Goal: Contribute content: Contribute content

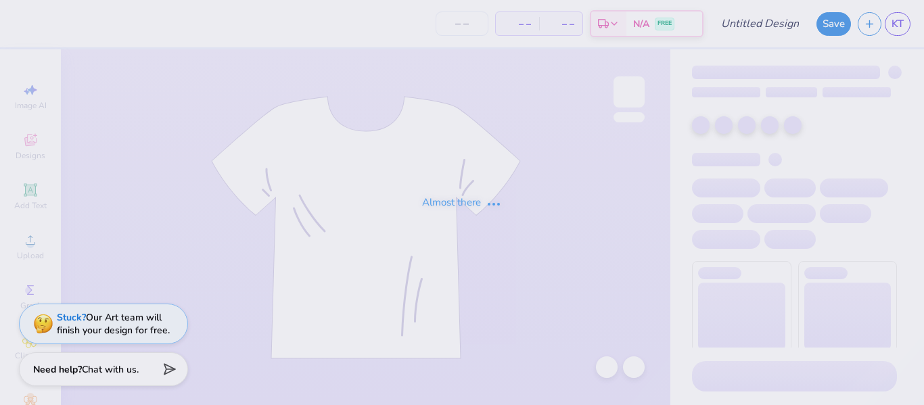
type input "captain sweatshirts"
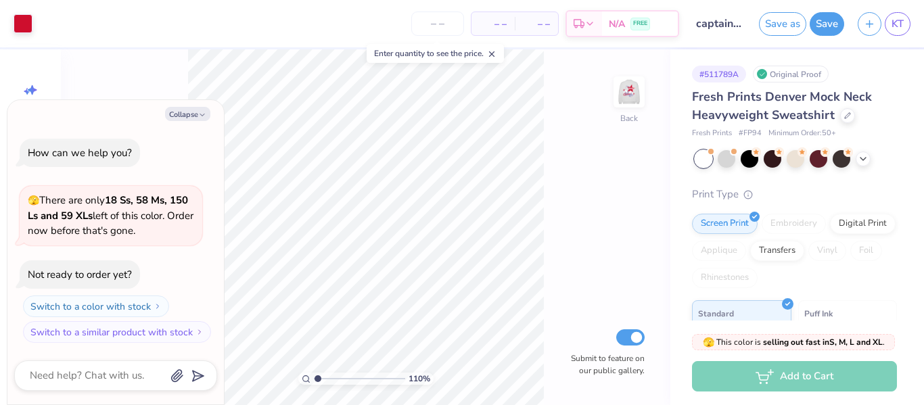
type input "1.10208592544211"
type textarea "x"
type input "1.31439805772791"
type textarea "x"
type input "1.31439805772791"
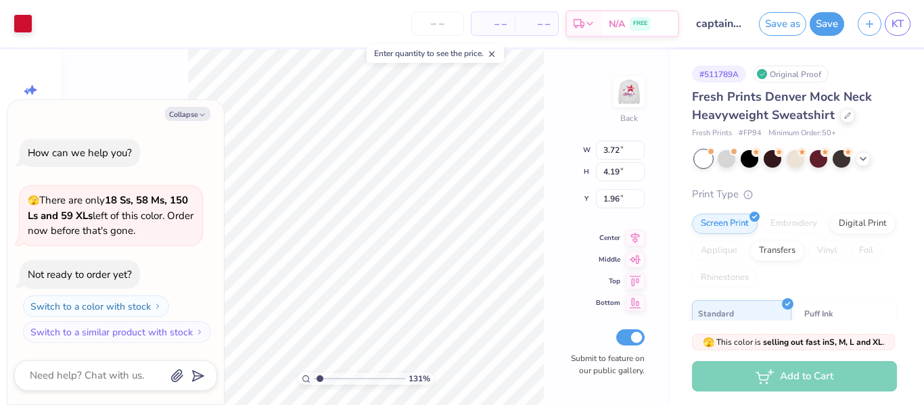
type textarea "x"
type input "1.31439805772791"
type textarea "x"
type input "1.31439805772791"
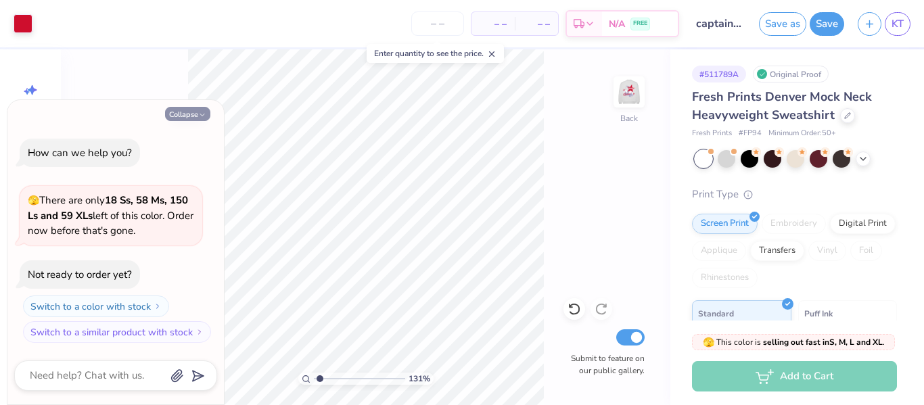
click at [186, 112] on button "Collapse" at bounding box center [187, 114] width 45 height 14
type textarea "x"
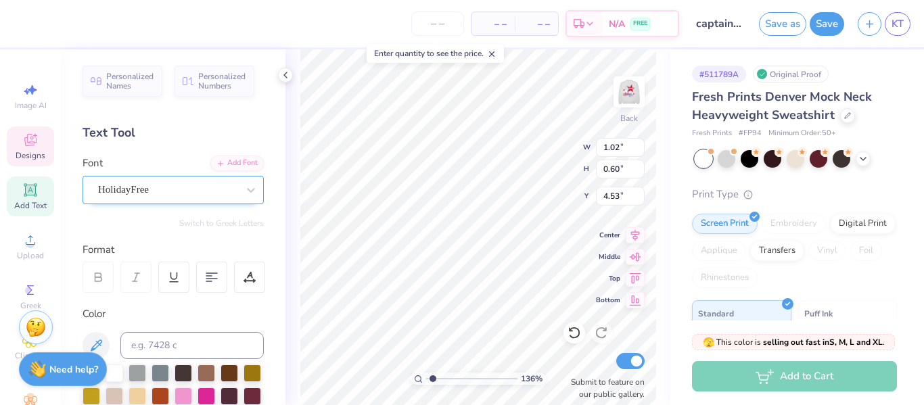
click at [228, 181] on div at bounding box center [167, 190] width 139 height 18
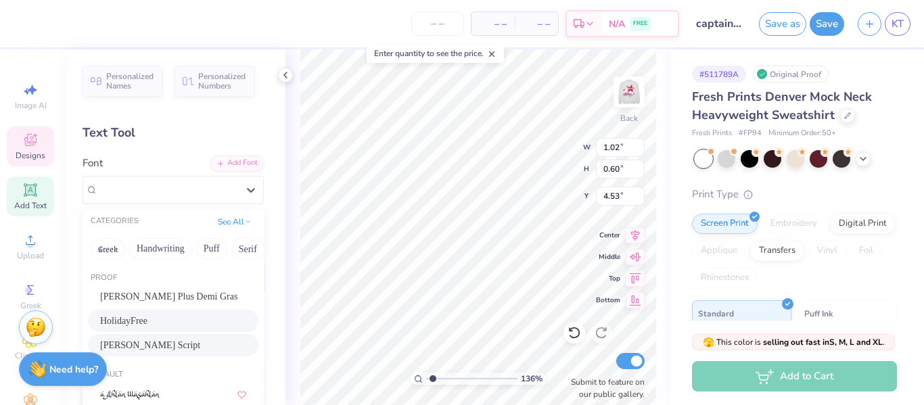
click at [188, 344] on div "[PERSON_NAME] Script" at bounding box center [173, 345] width 146 height 14
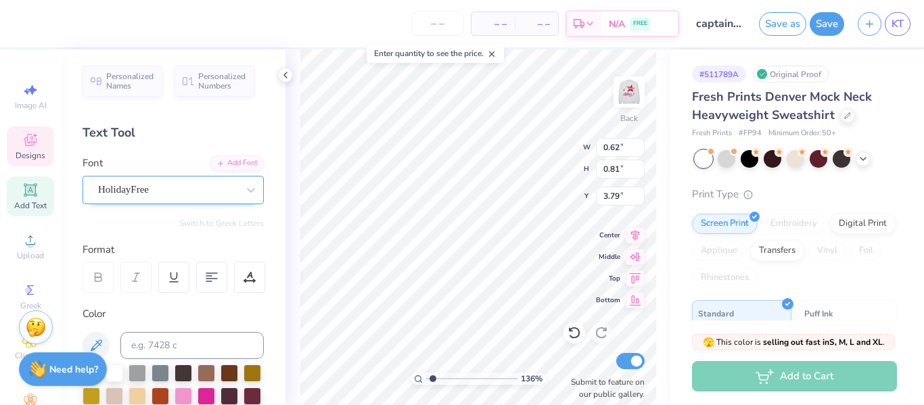
click at [225, 183] on div "HolidayFree" at bounding box center [168, 189] width 142 height 21
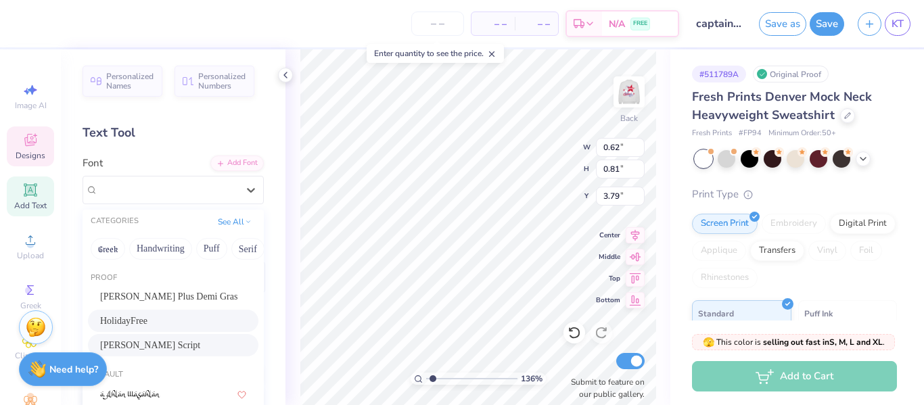
click at [196, 342] on div "[PERSON_NAME] Script" at bounding box center [173, 345] width 146 height 14
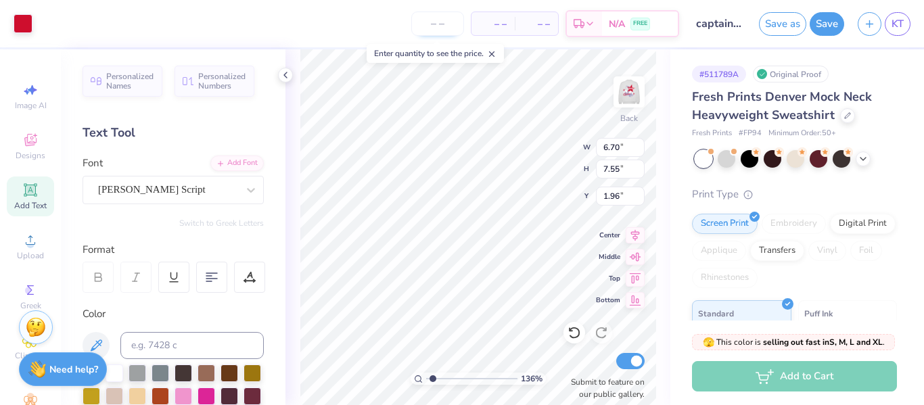
type input "1.36414887767565"
type input "6.70"
type input "7.55"
type input "1.58556832324999"
type input "11.19"
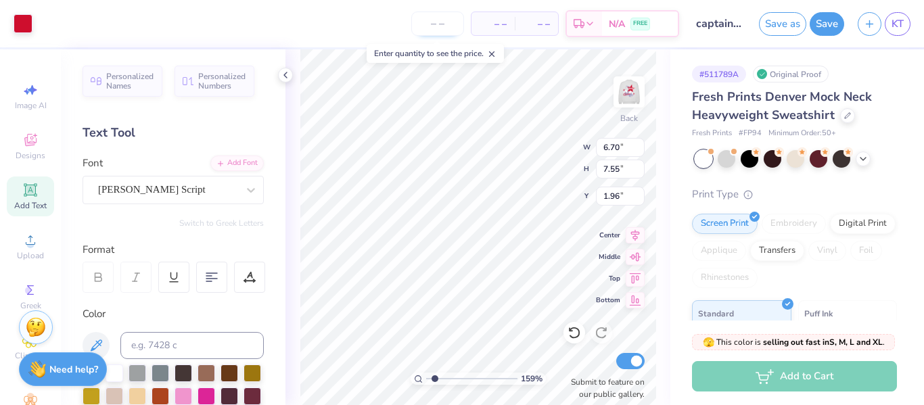
type input "12.62"
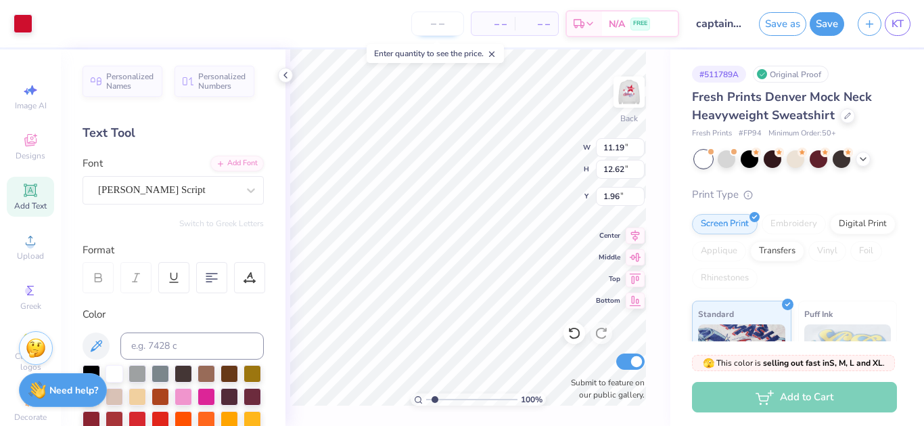
type input "1"
